Goal: Use online tool/utility: Utilize a website feature to perform a specific function

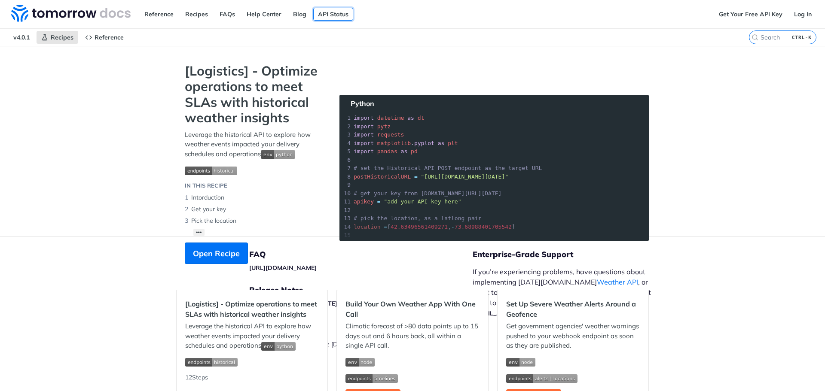
click at [325, 14] on link "API Status" at bounding box center [333, 14] width 40 height 13
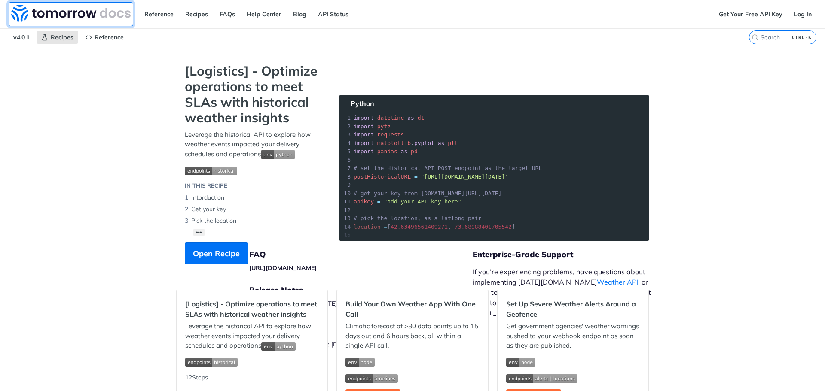
click at [80, 12] on img at bounding box center [70, 13] width 119 height 17
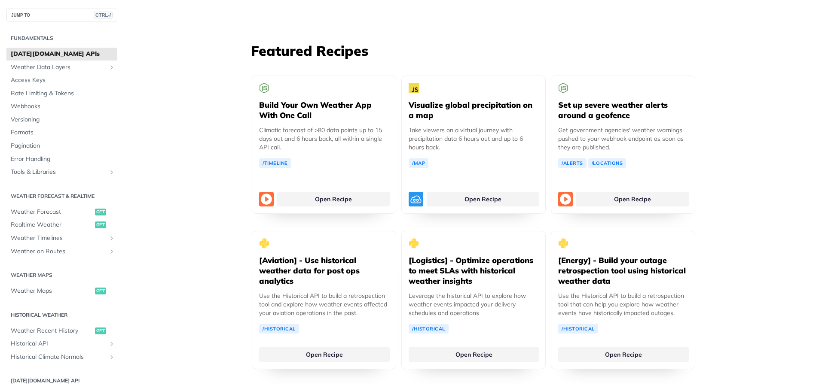
scroll to position [1576, 0]
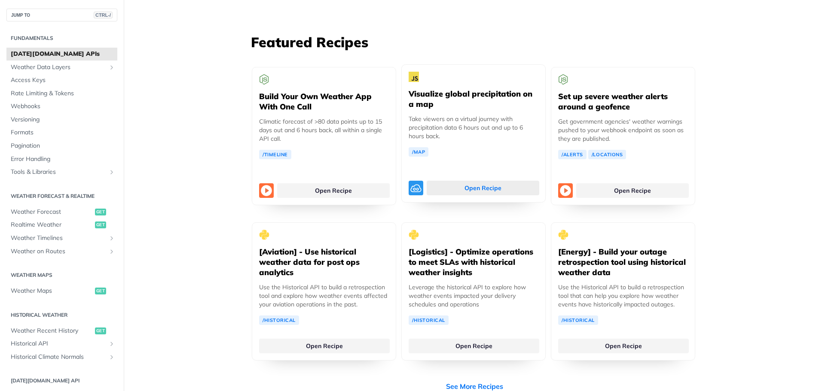
click at [495, 181] on link "Open Recipe" at bounding box center [483, 188] width 113 height 15
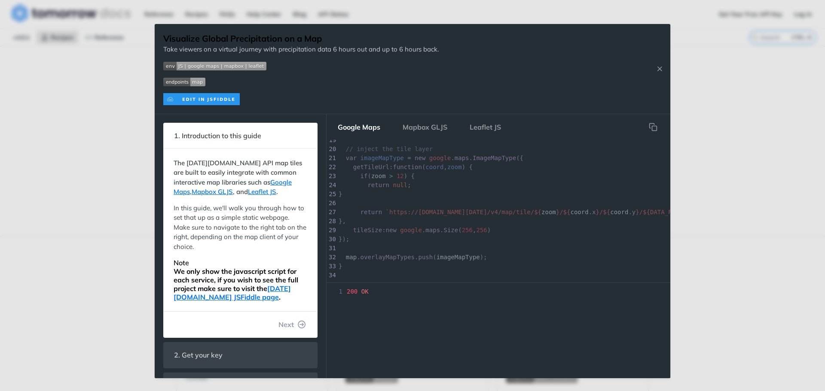
scroll to position [199, 0]
click at [664, 72] on button "Close Recipe" at bounding box center [659, 68] width 13 height 9
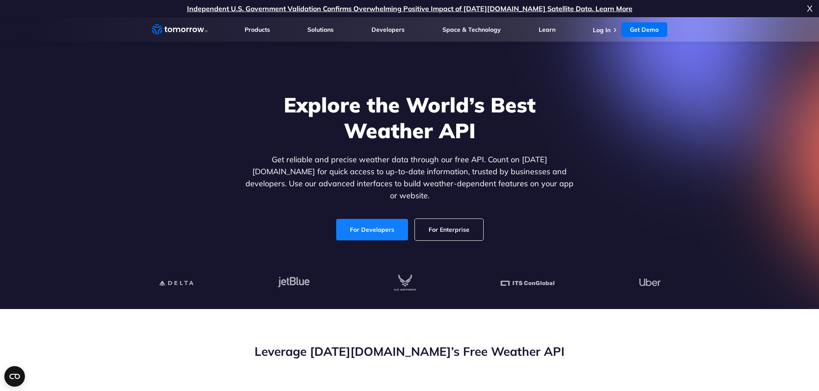
click at [364, 219] on link "For Developers" at bounding box center [372, 229] width 72 height 21
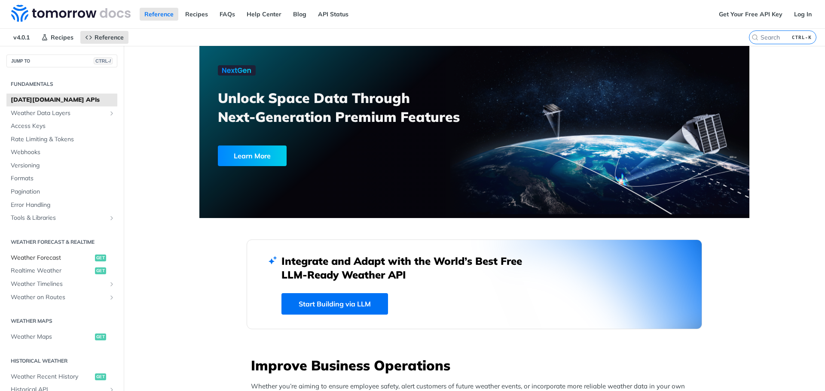
click at [65, 255] on span "Weather Forecast" at bounding box center [52, 258] width 82 height 9
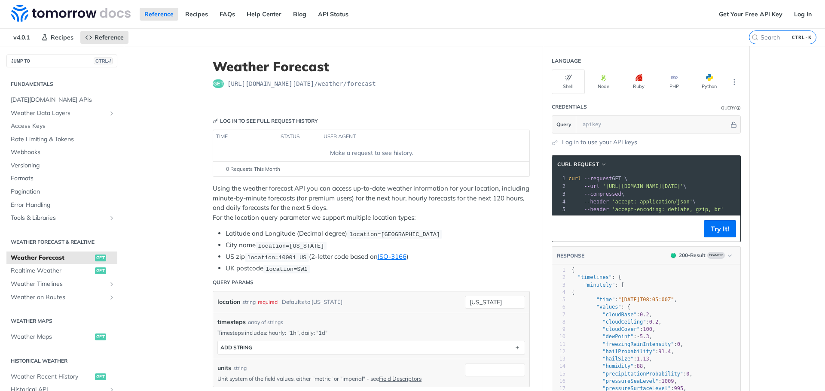
click at [317, 156] on div "Make a request to see history." at bounding box center [371, 153] width 309 height 9
click at [730, 238] on button "Try It!" at bounding box center [720, 228] width 32 height 17
click at [589, 124] on input "text" at bounding box center [653, 124] width 151 height 17
click at [760, 14] on link "Get Your Free API Key" at bounding box center [750, 14] width 73 height 13
click at [793, 18] on link "Log In" at bounding box center [802, 14] width 27 height 13
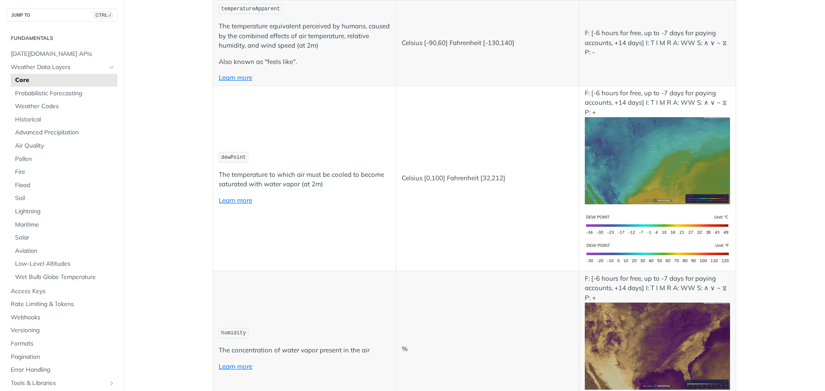
scroll to position [358, 0]
click at [656, 173] on img "Expand image" at bounding box center [657, 160] width 145 height 87
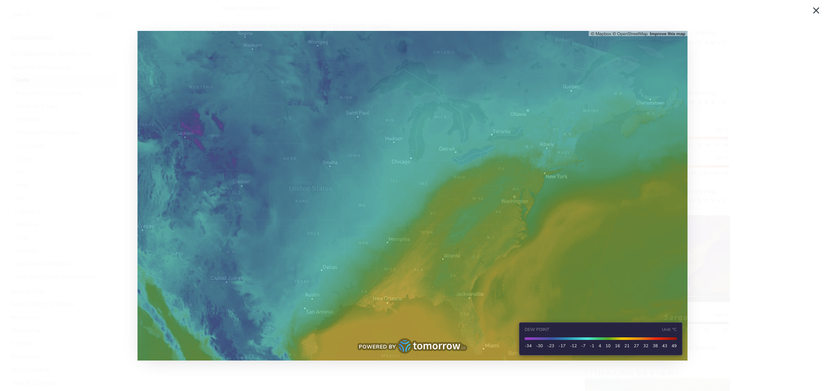
click at [736, 210] on span "Collapse image" at bounding box center [412, 195] width 825 height 391
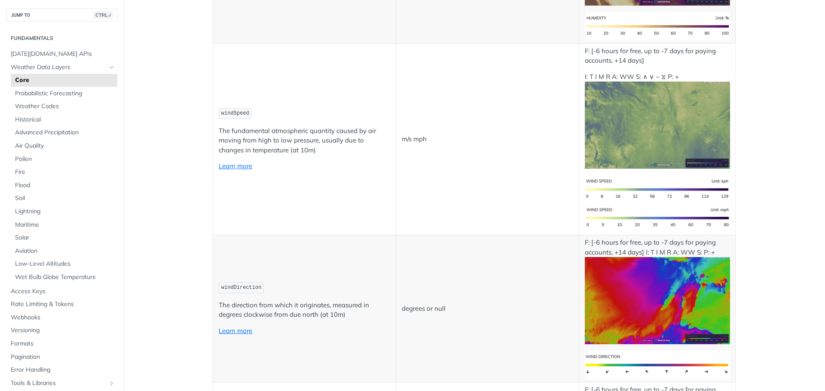
scroll to position [859, 0]
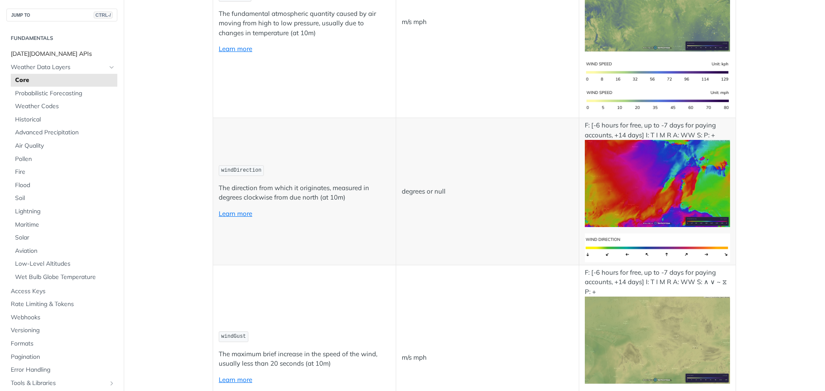
click at [49, 55] on span "Tomorrow.io APIs" at bounding box center [63, 54] width 104 height 9
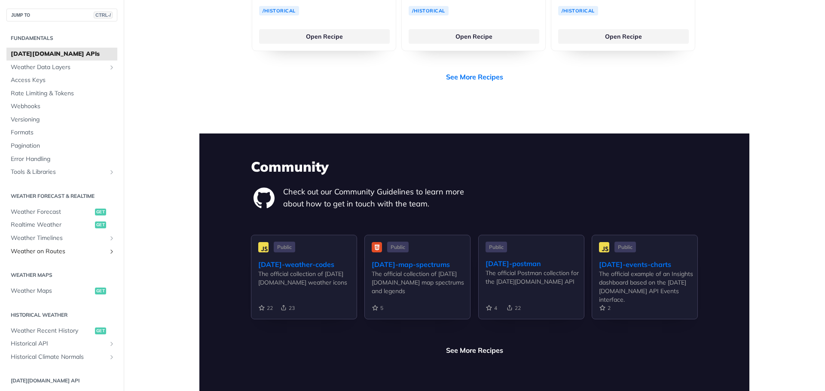
scroll to position [1680, 0]
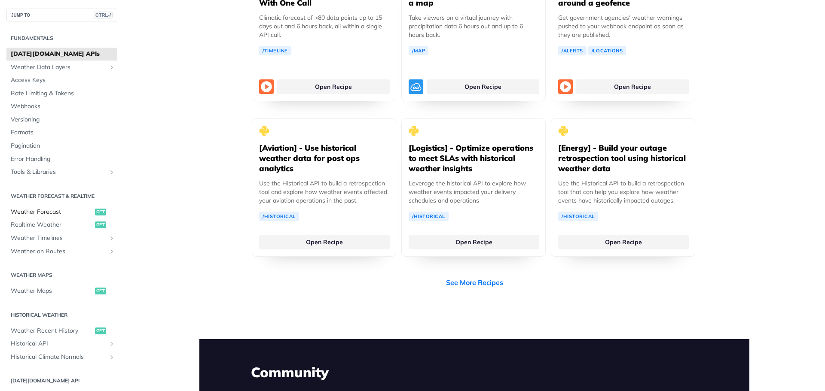
click at [46, 213] on span "Weather Forecast" at bounding box center [52, 212] width 82 height 9
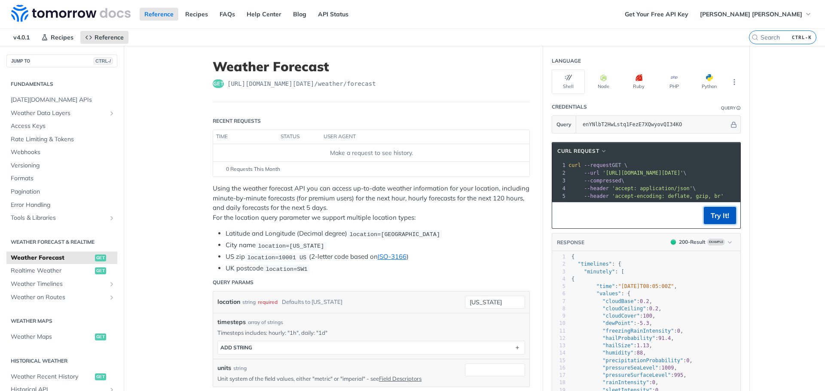
click at [727, 222] on button "Try It!" at bounding box center [720, 215] width 32 height 17
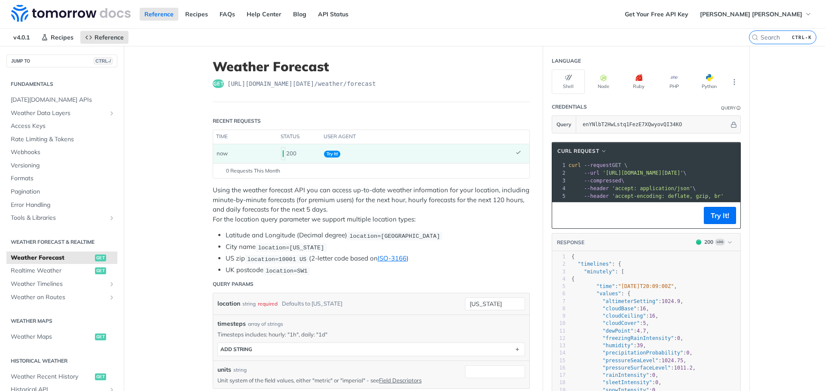
click at [659, 181] on pre "--compressed \" at bounding box center [736, 181] width 338 height 8
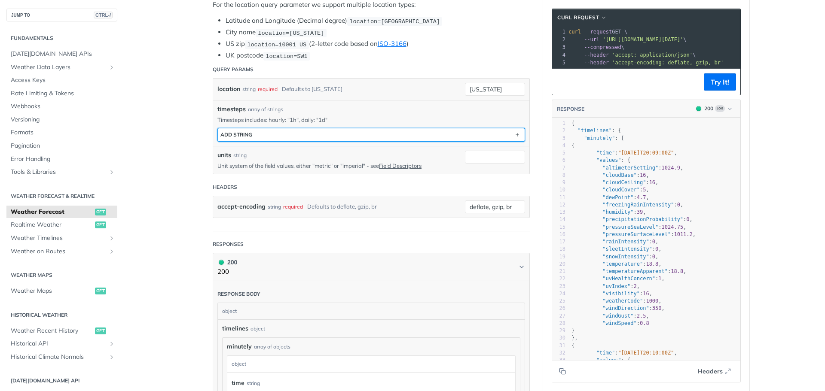
click at [264, 136] on button "ADD string" at bounding box center [371, 134] width 307 height 13
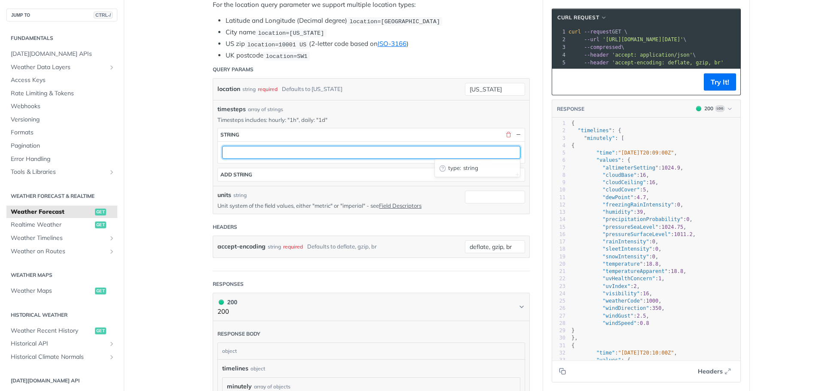
click at [248, 150] on input "text" at bounding box center [371, 152] width 298 height 13
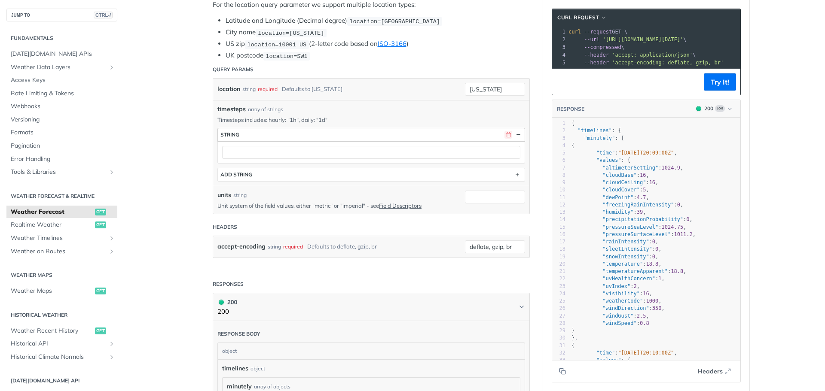
click at [505, 132] on button "button" at bounding box center [509, 135] width 8 height 8
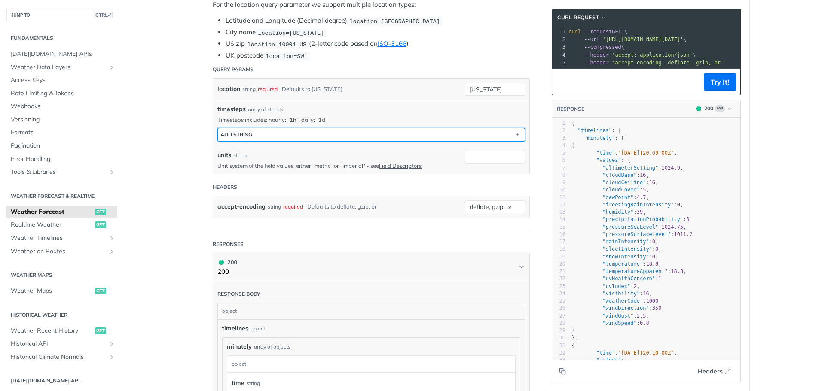
click at [243, 135] on div "ADD string" at bounding box center [236, 134] width 32 height 6
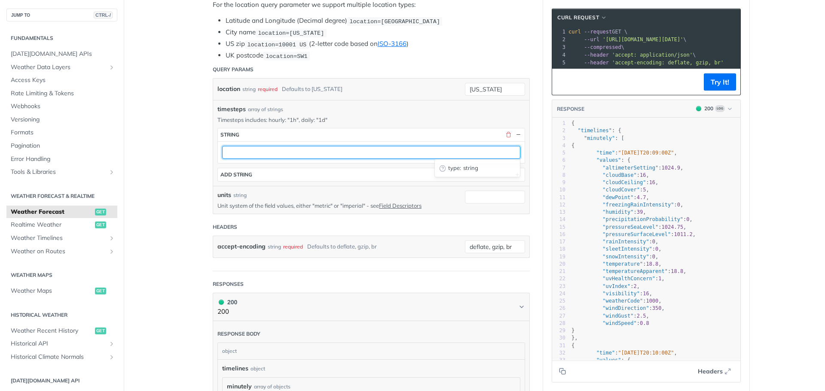
click at [251, 152] on input "text" at bounding box center [371, 152] width 298 height 13
type input "Hyderabad"
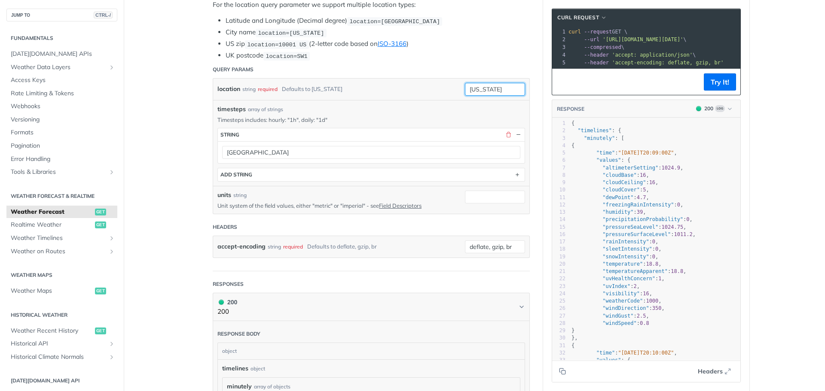
click at [497, 91] on input "new york" at bounding box center [495, 89] width 60 height 13
click at [505, 131] on button "button" at bounding box center [509, 135] width 8 height 8
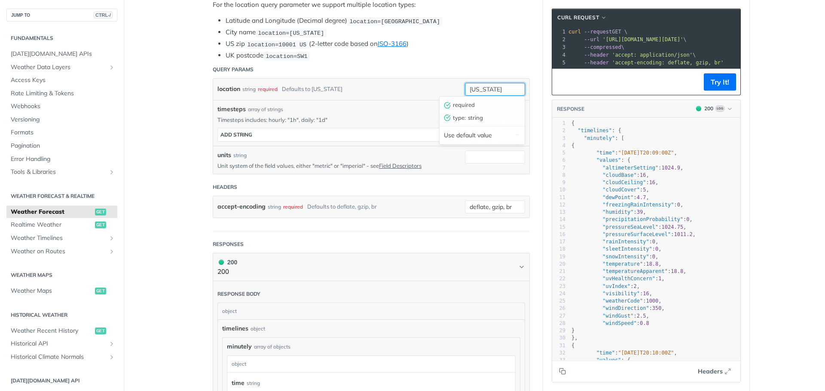
click at [477, 83] on input "new york" at bounding box center [495, 89] width 60 height 13
click at [486, 87] on input "new york" at bounding box center [495, 89] width 60 height 13
type input "Hyderabad"
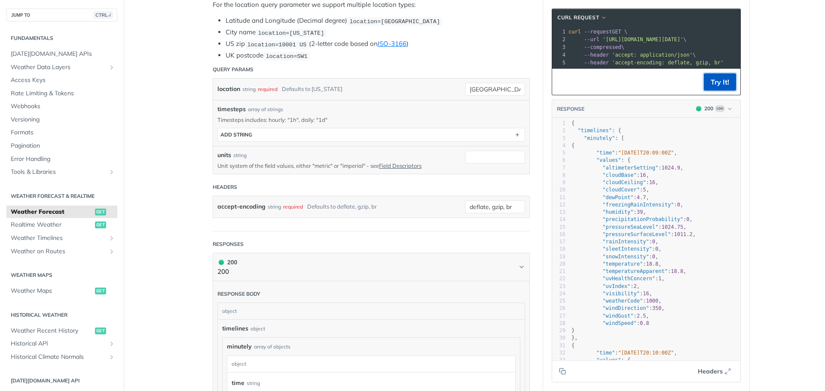
click at [713, 87] on button "Try It!" at bounding box center [720, 81] width 32 height 17
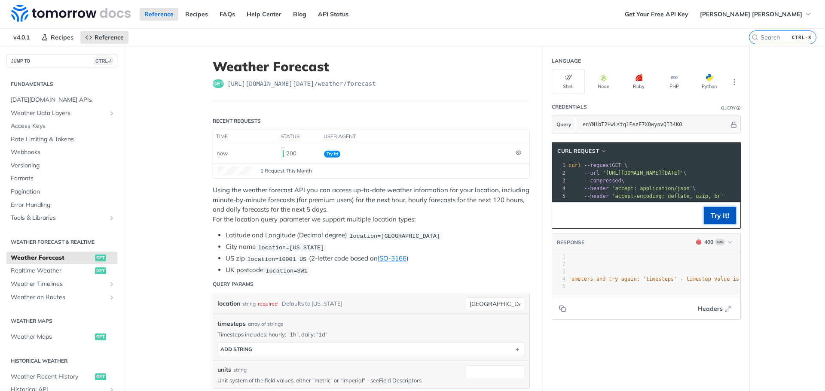
click at [716, 224] on button "Try It!" at bounding box center [720, 215] width 32 height 17
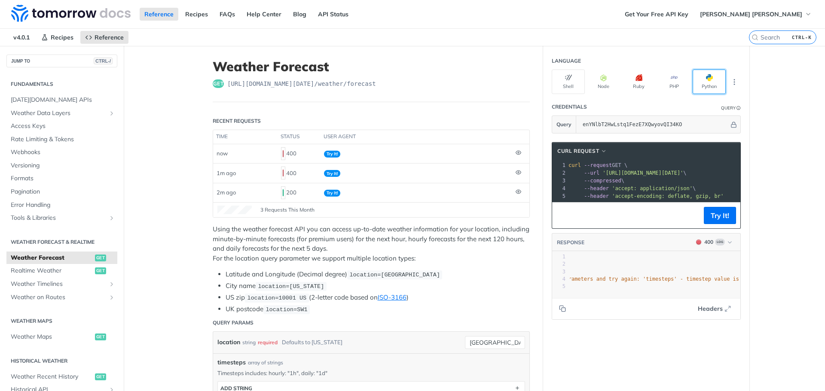
click at [694, 75] on button "Python" at bounding box center [709, 82] width 33 height 24
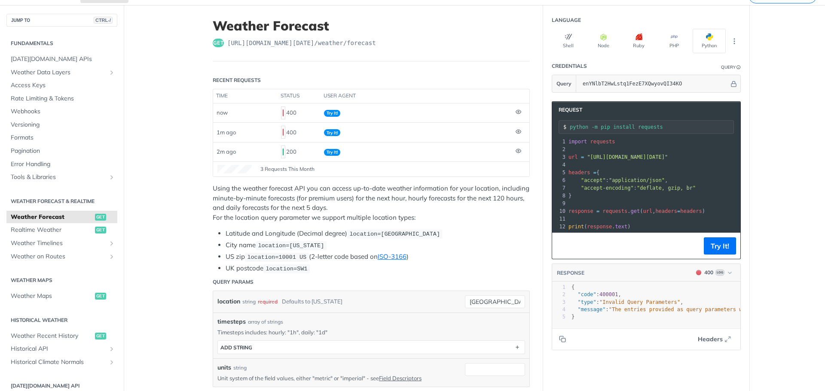
scroll to position [215, 0]
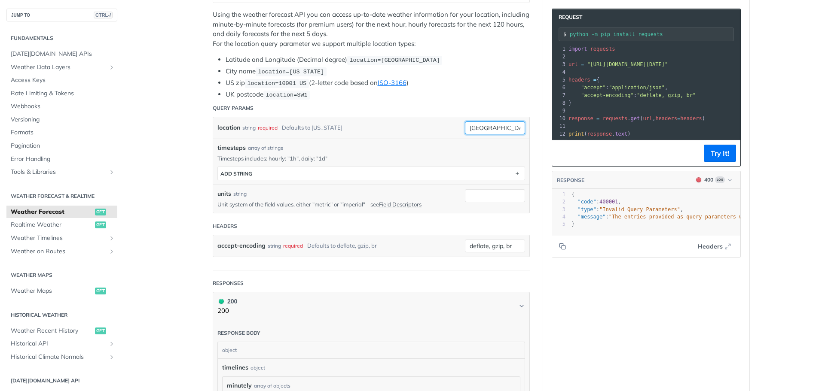
click at [514, 123] on input "Hyderabad" at bounding box center [495, 128] width 60 height 13
click at [717, 155] on button "Try It!" at bounding box center [720, 153] width 32 height 17
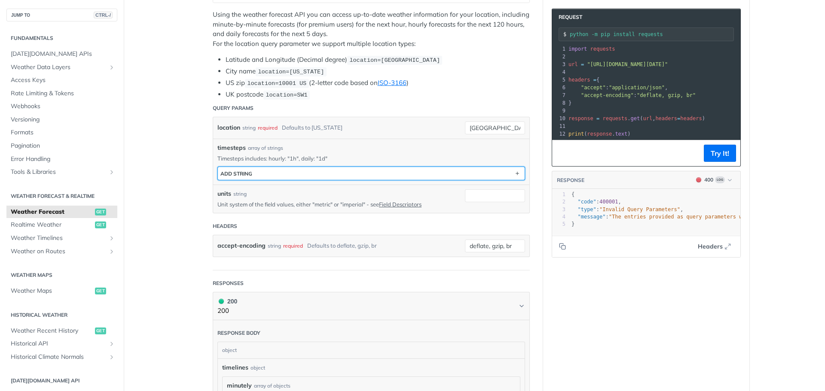
click at [267, 172] on button "ADD string" at bounding box center [371, 173] width 307 height 13
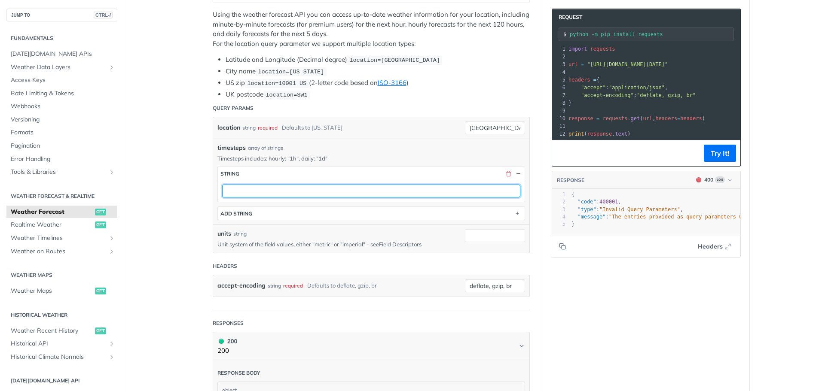
click at [266, 186] on input "text" at bounding box center [371, 191] width 298 height 13
type input "1h"
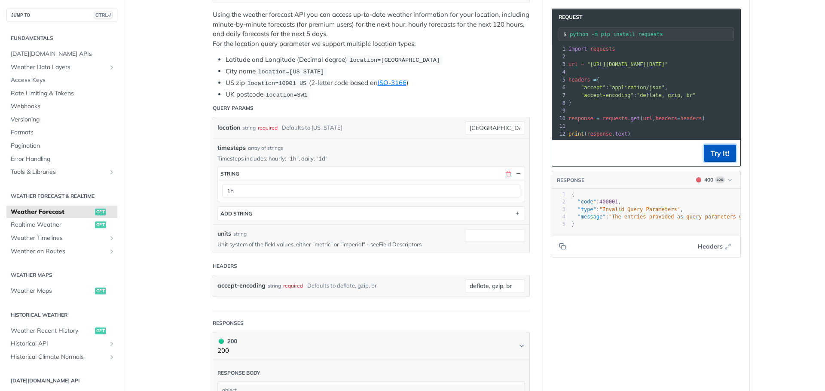
click at [718, 156] on button "Try It!" at bounding box center [720, 153] width 32 height 17
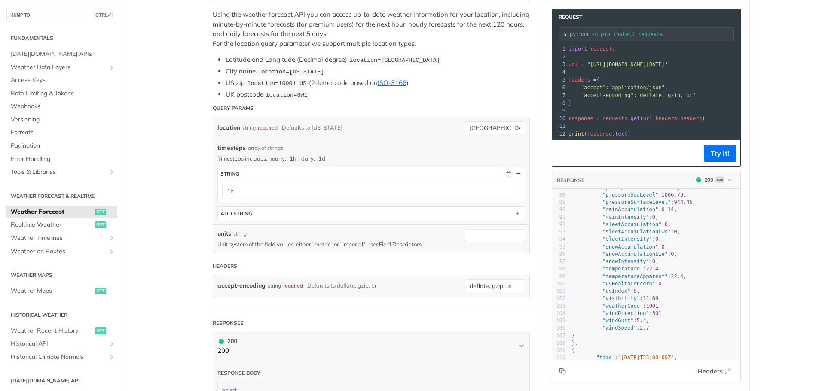
scroll to position [924, 0]
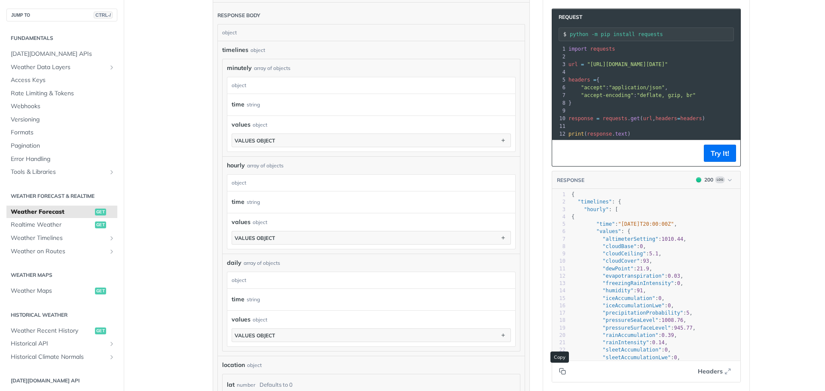
click at [560, 368] on icon "Copy to clipboard" at bounding box center [562, 371] width 7 height 7
click at [710, 376] on span "Headers" at bounding box center [710, 371] width 25 height 9
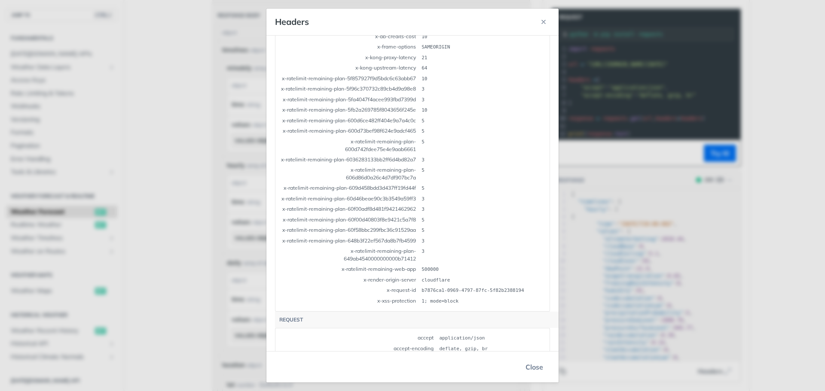
click at [532, 364] on button "Close" at bounding box center [534, 367] width 31 height 17
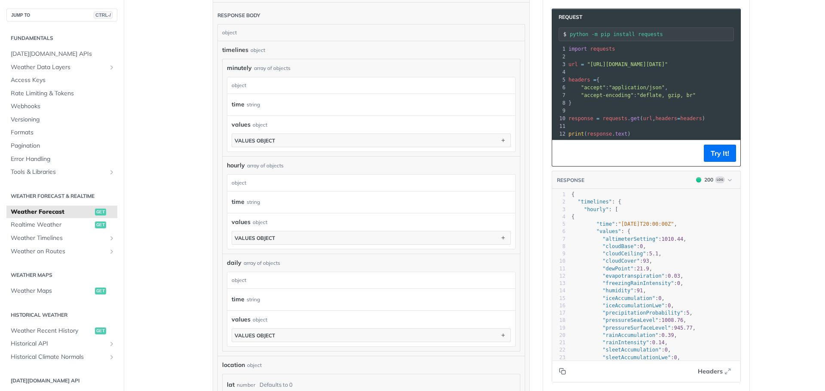
click at [561, 376] on button "Copy to clipboard" at bounding box center [563, 371] width 12 height 13
click at [62, 296] on link "Weather Maps get" at bounding box center [61, 291] width 111 height 13
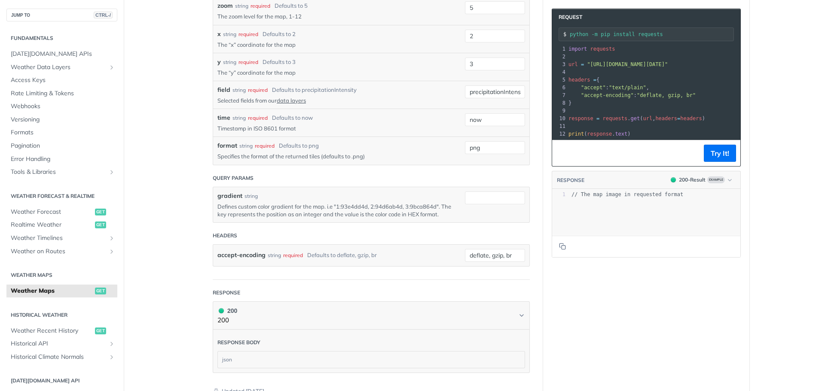
scroll to position [859, 0]
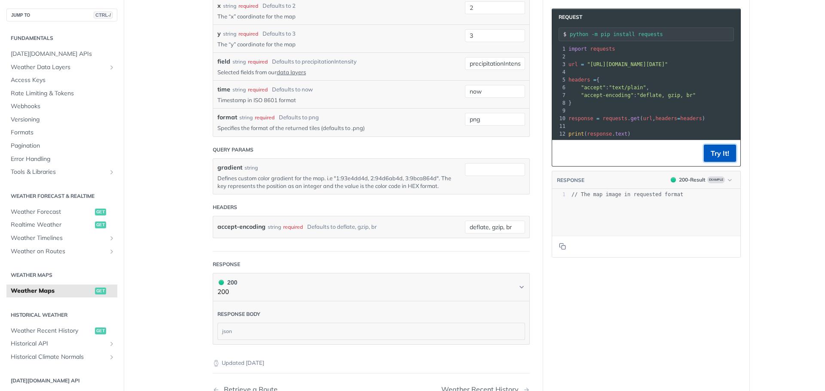
click at [719, 156] on button "Try It!" at bounding box center [720, 153] width 32 height 17
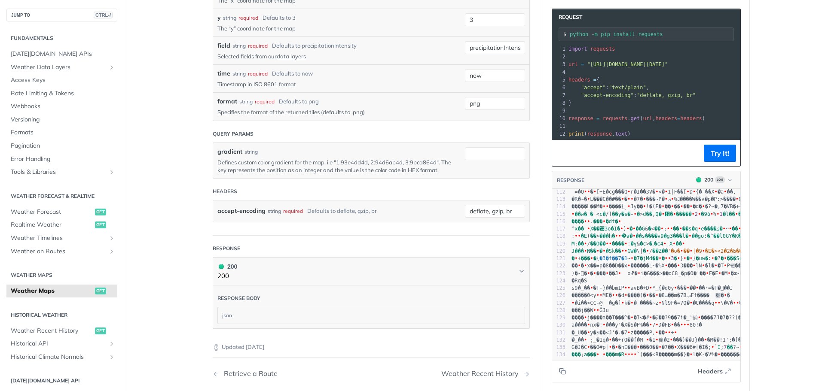
scroll to position [483, 0]
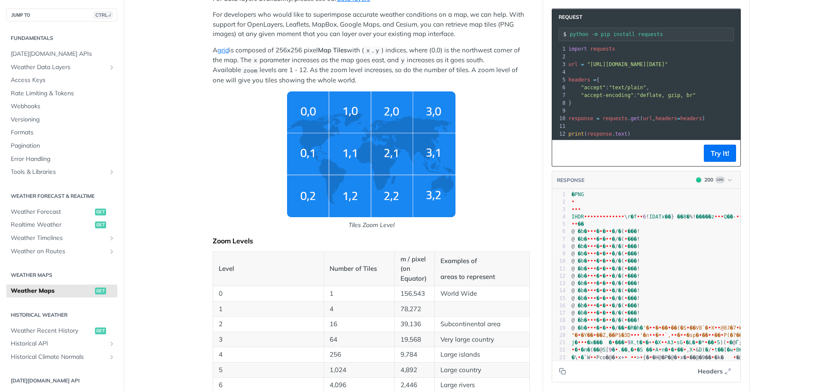
click at [343, 189] on img "Tiles Zoom Level" at bounding box center [371, 155] width 168 height 126
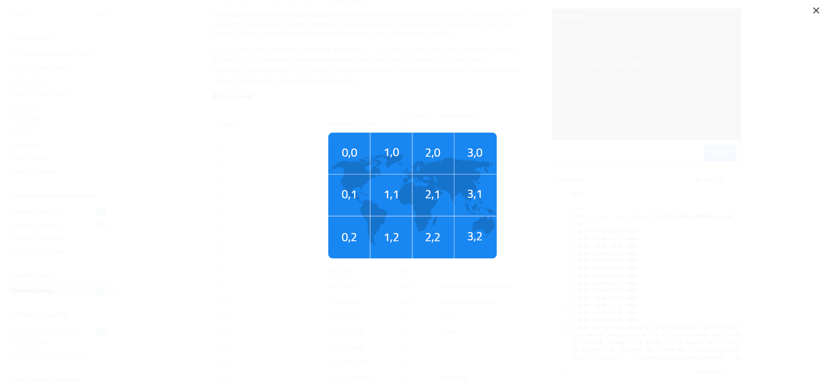
click at [272, 187] on span "Tiles Zoom Level" at bounding box center [412, 195] width 825 height 391
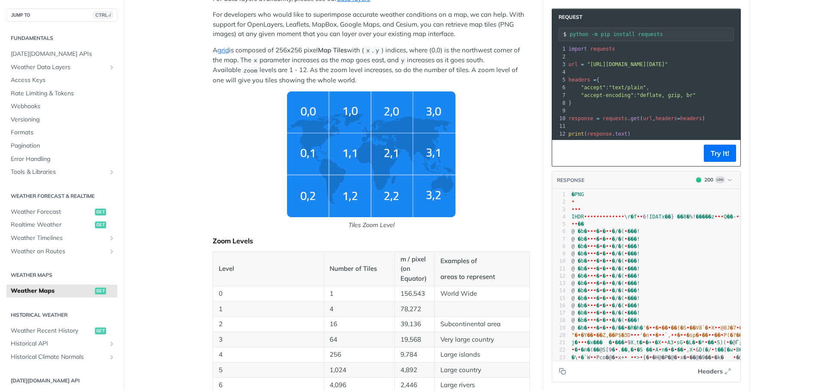
click at [401, 270] on p "m / pixel (on Equator)" at bounding box center [415, 269] width 28 height 29
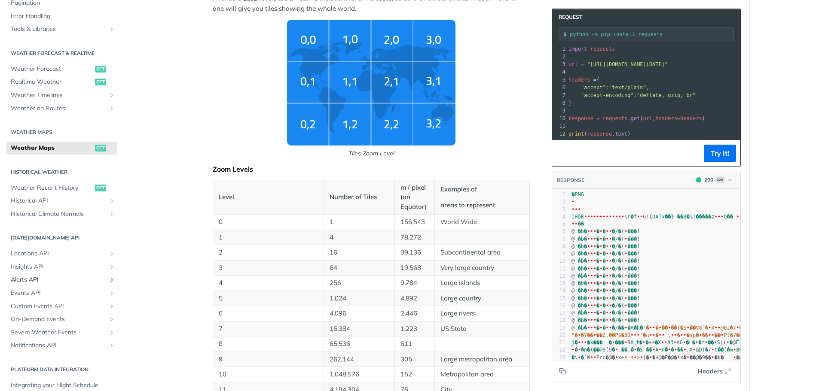
click at [32, 279] on span "Alerts API" at bounding box center [58, 280] width 95 height 9
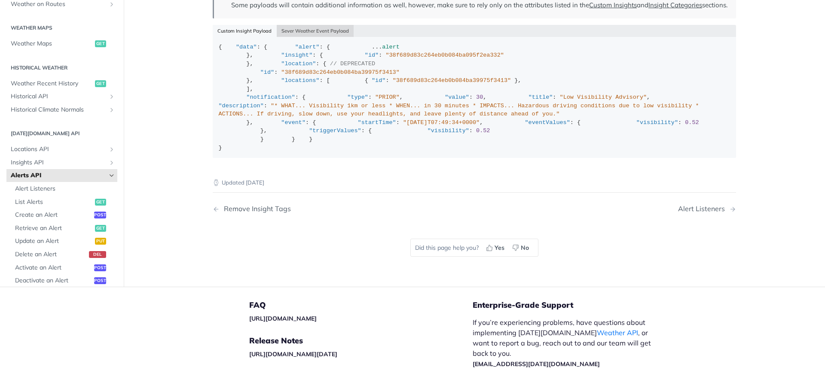
click at [317, 37] on button "Sever Weather Event Payload" at bounding box center [315, 31] width 77 height 12
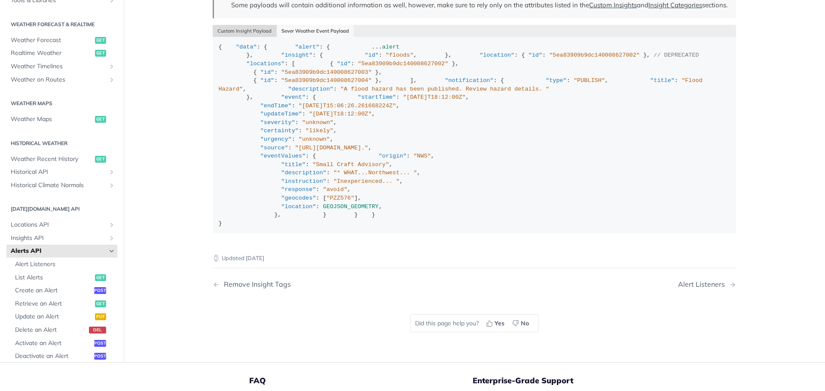
click at [244, 37] on button "Custom Insight Payload" at bounding box center [245, 31] width 64 height 12
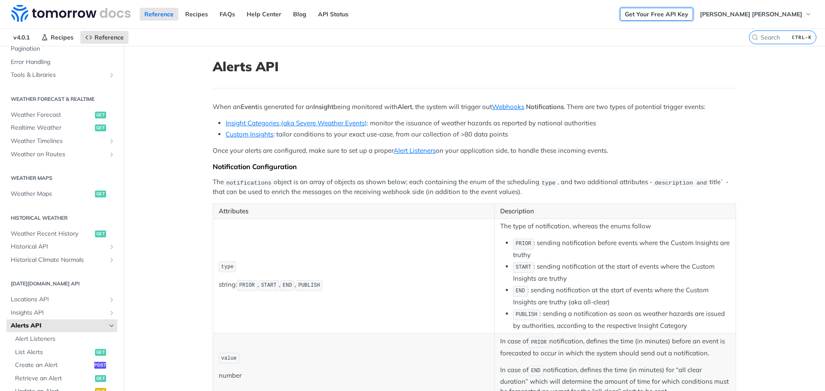
click at [684, 18] on link "Get Your Free API Key" at bounding box center [656, 14] width 73 height 13
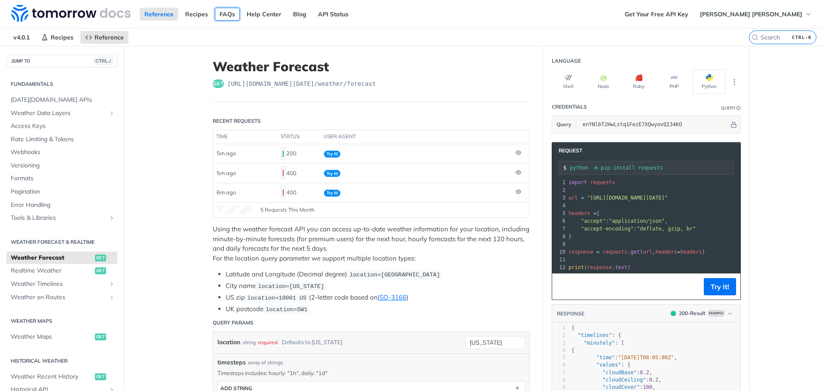
click at [234, 12] on link "FAQs" at bounding box center [227, 14] width 25 height 13
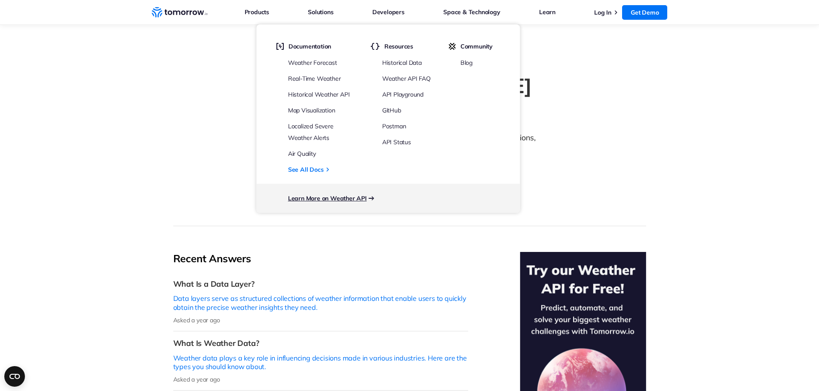
click at [352, 196] on link "Learn More on Weather API" at bounding box center [327, 199] width 79 height 8
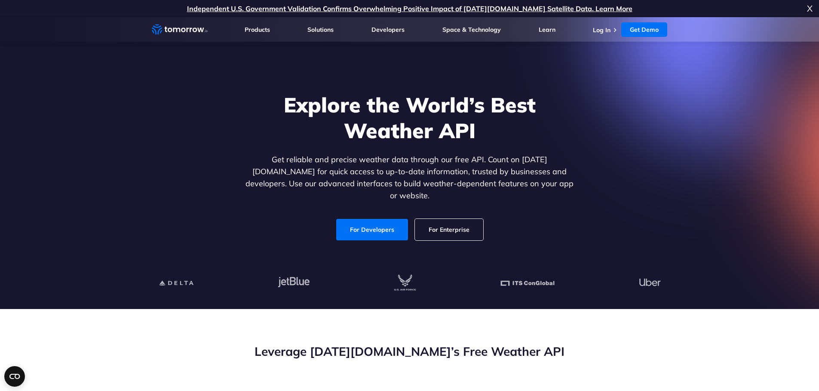
click at [464, 219] on link "For Enterprise" at bounding box center [449, 229] width 68 height 21
